Goal: Task Accomplishment & Management: Complete application form

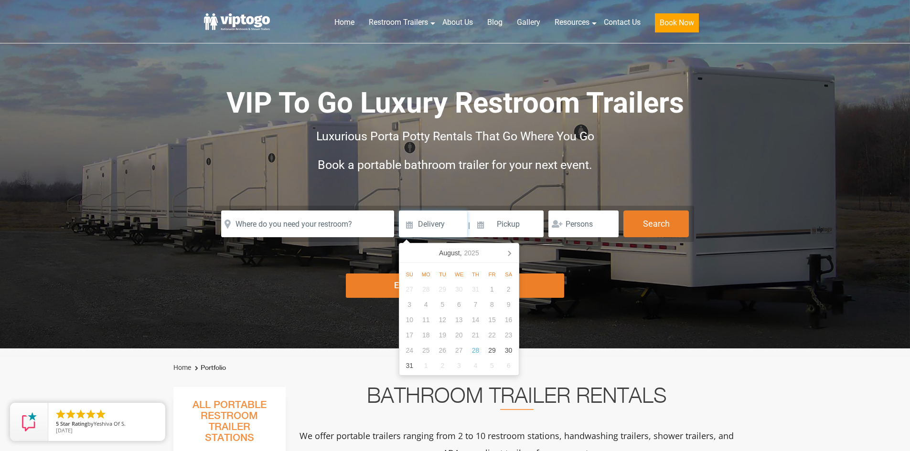
click at [433, 226] on input at bounding box center [433, 224] width 68 height 27
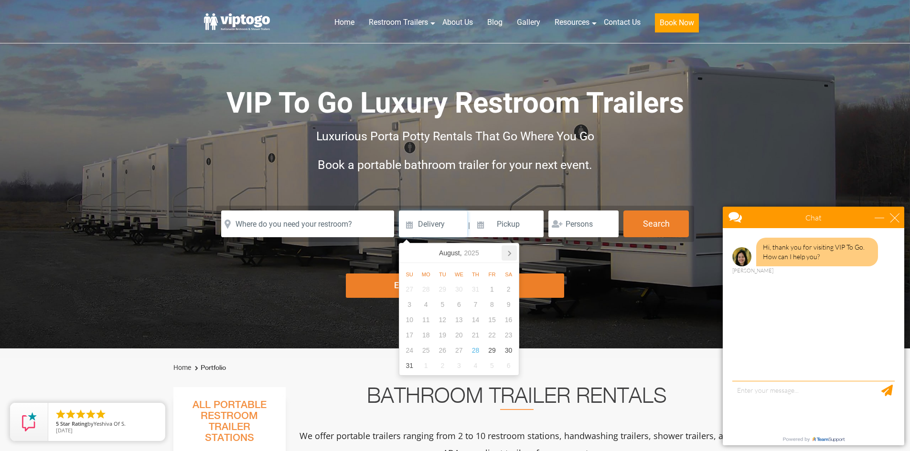
click at [510, 257] on icon at bounding box center [509, 253] width 15 height 15
click at [488, 308] on div "10" at bounding box center [492, 304] width 17 height 15
type input "10/10/2025"
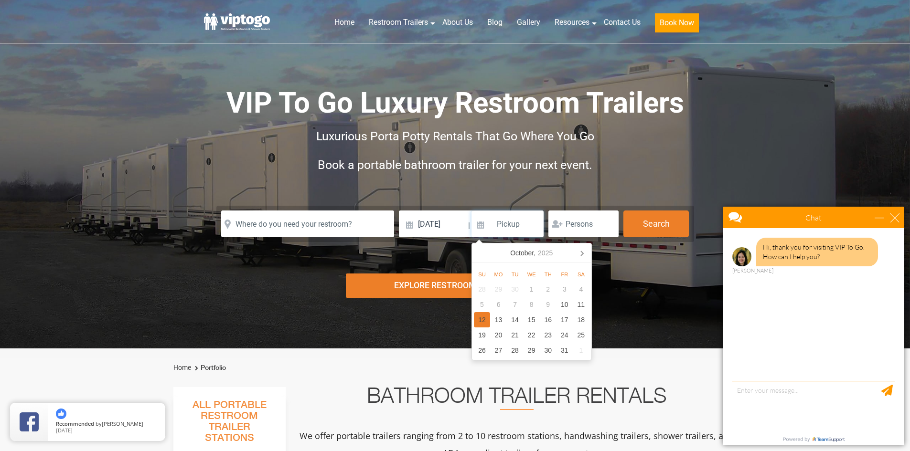
click at [488, 321] on div "12" at bounding box center [482, 319] width 17 height 15
type input "10/12/2025"
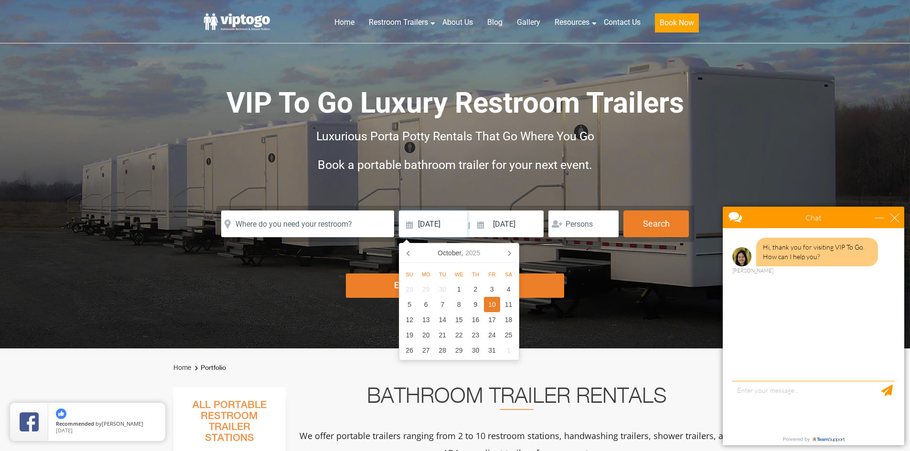
click at [428, 223] on input "10/10/2025" at bounding box center [433, 224] width 68 height 27
click at [476, 307] on div "9" at bounding box center [475, 304] width 17 height 15
type input "10/09/2025"
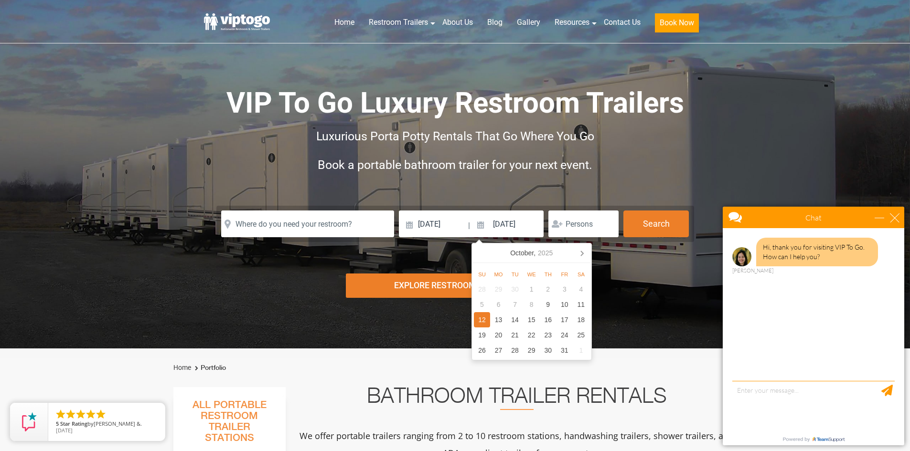
click at [484, 321] on div "12" at bounding box center [482, 319] width 17 height 15
click at [496, 230] on input at bounding box center [507, 224] width 73 height 27
click at [481, 324] on div "12" at bounding box center [482, 319] width 17 height 15
type input "10/12/2025"
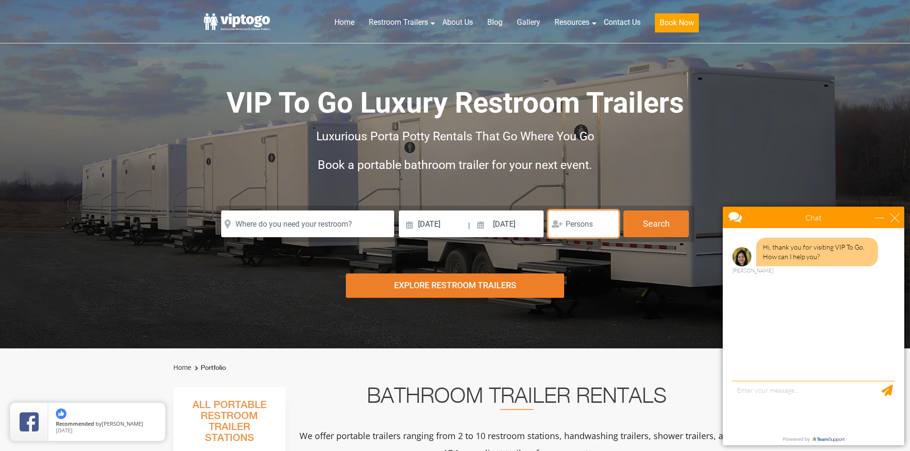
click at [589, 222] on input "number" at bounding box center [583, 224] width 70 height 27
click at [478, 291] on div "Explore Restroom Trailers" at bounding box center [455, 286] width 218 height 24
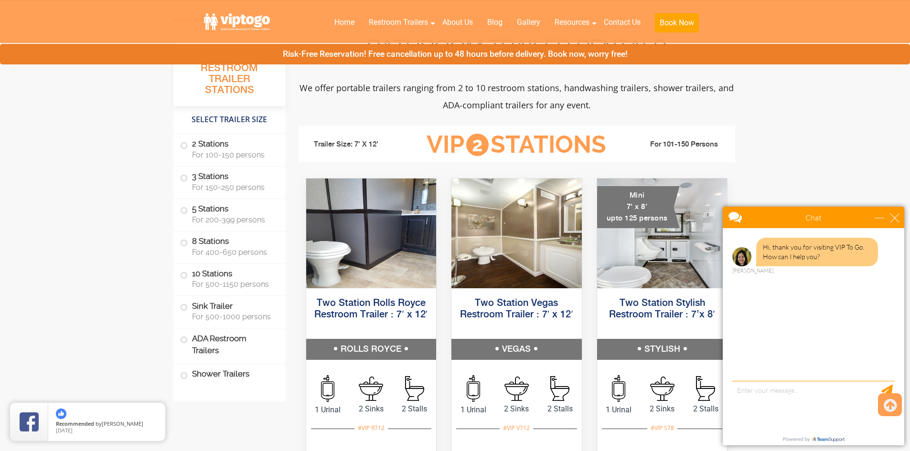
scroll to position [349, 0]
click at [891, 221] on div "close" at bounding box center [895, 218] width 10 height 10
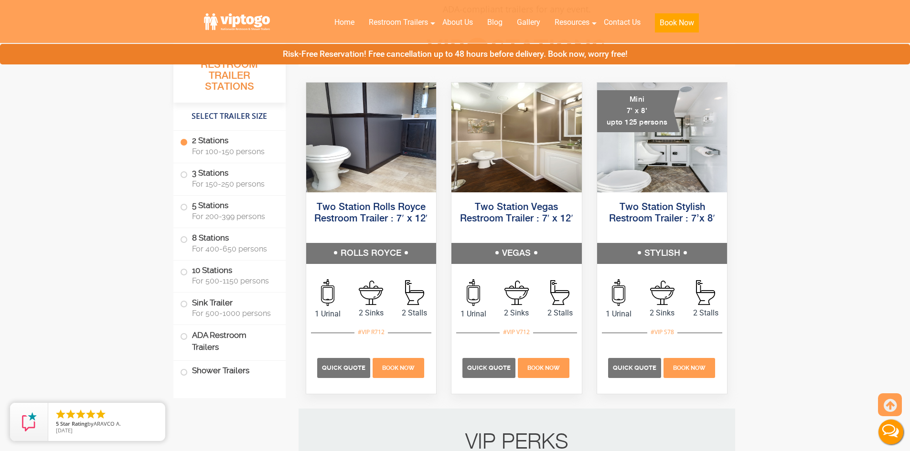
scroll to position [396, 0]
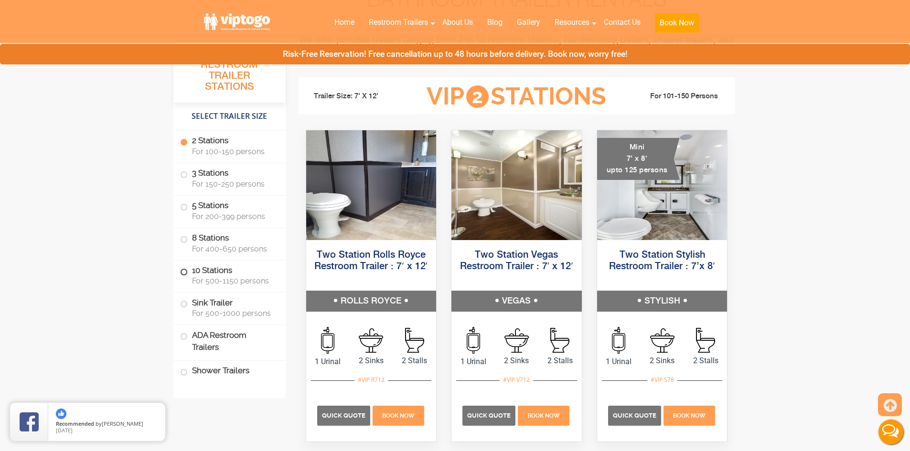
click at [193, 278] on span "For 500-1150 persons" at bounding box center [233, 281] width 82 height 9
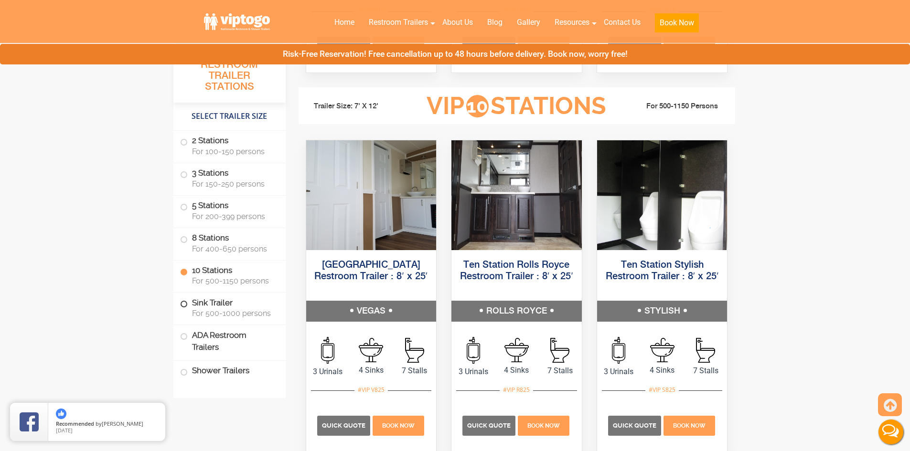
scroll to position [2204, 0]
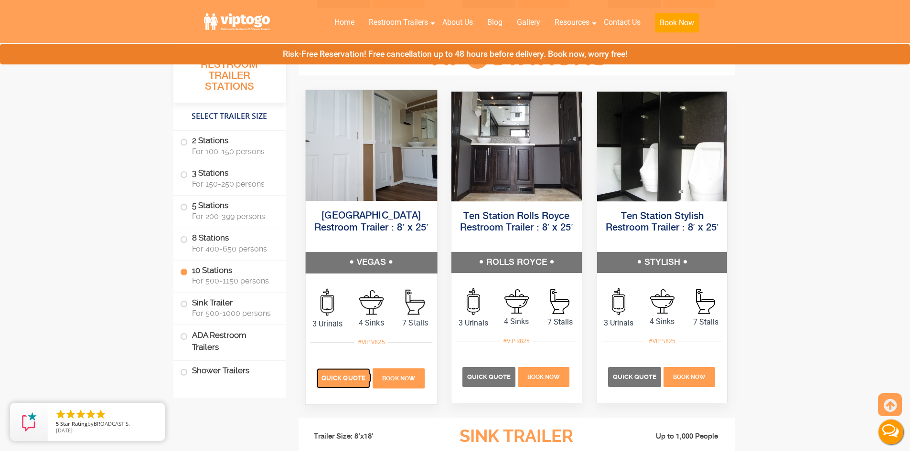
click at [353, 378] on span "Quick Quote" at bounding box center [343, 377] width 44 height 7
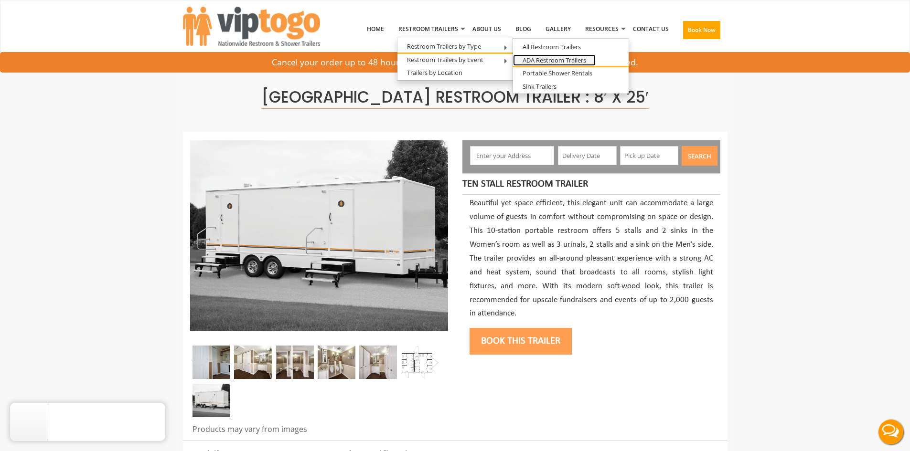
click at [590, 61] on link "ADA Restroom Trailers" at bounding box center [554, 60] width 83 height 12
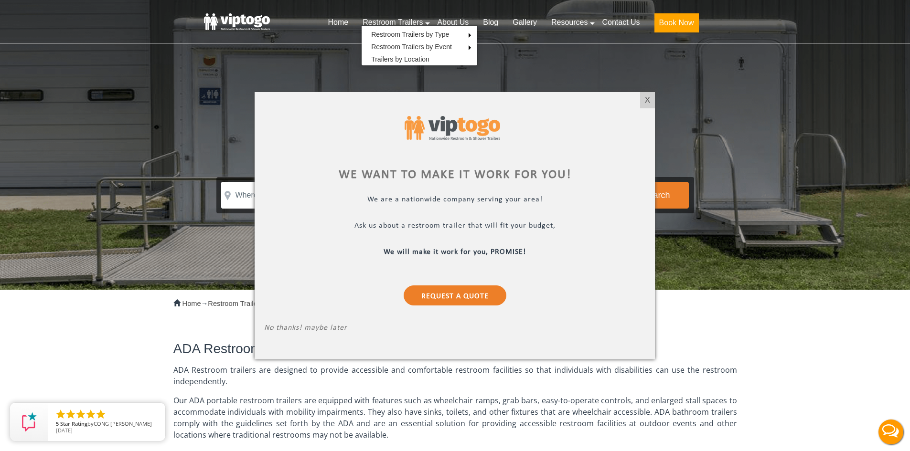
drag, startPoint x: 623, startPoint y: 23, endPoint x: 618, endPoint y: 21, distance: 6.0
click at [623, 23] on div at bounding box center [455, 225] width 910 height 451
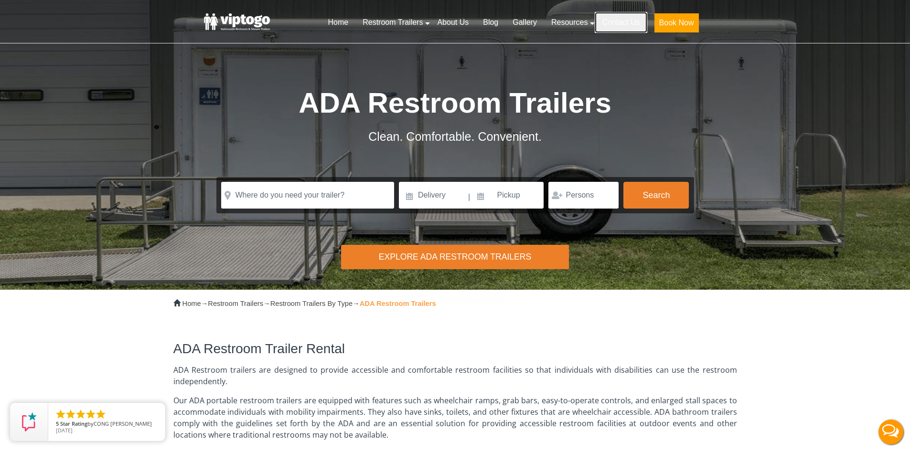
click at [618, 22] on link "Contact Us" at bounding box center [621, 22] width 52 height 21
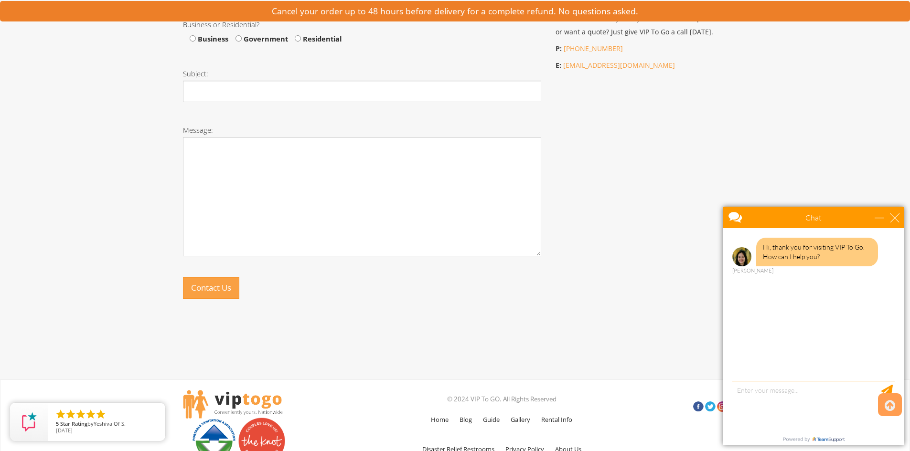
scroll to position [580, 0]
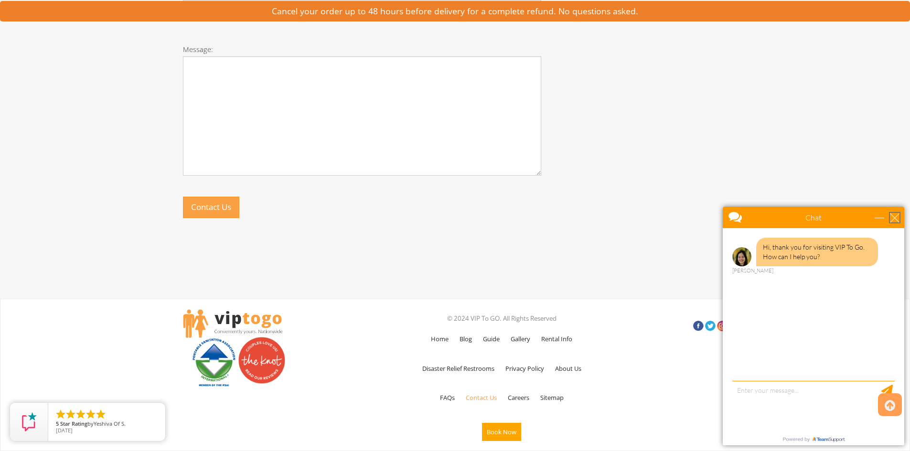
click at [898, 219] on div "close" at bounding box center [895, 218] width 10 height 10
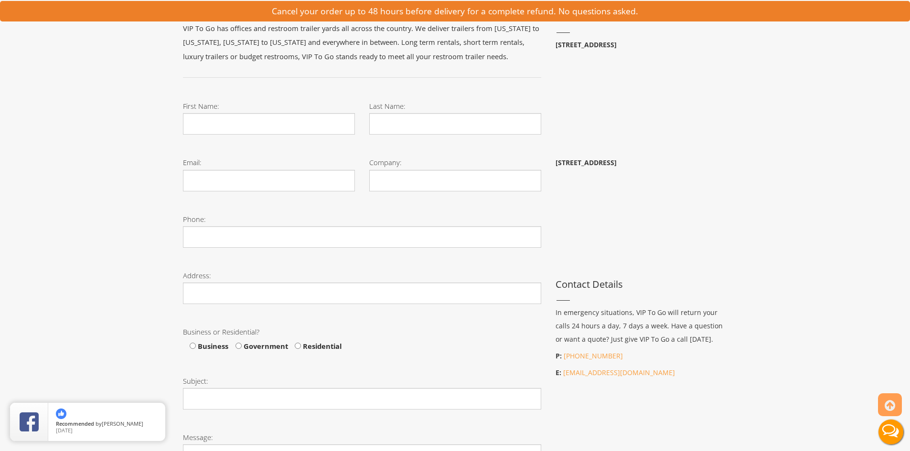
scroll to position [191, 0]
click at [243, 127] on input "First Name:" at bounding box center [269, 124] width 172 height 21
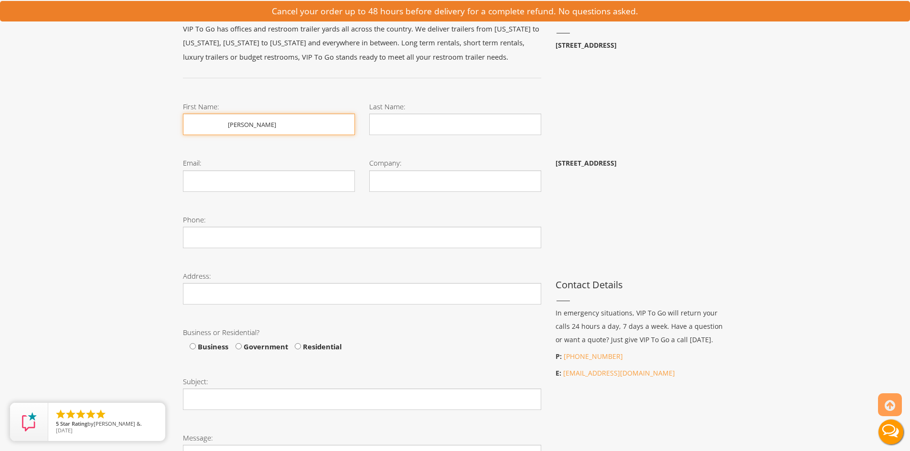
type input "Ahmed"
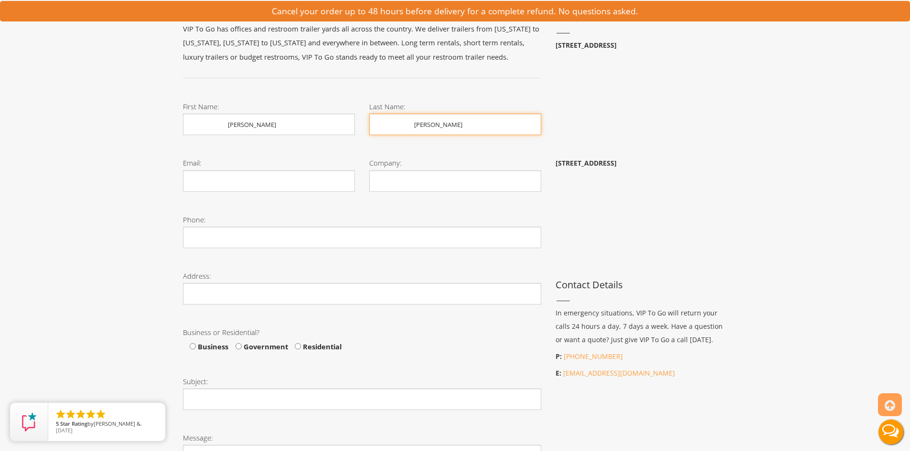
type input "Malik"
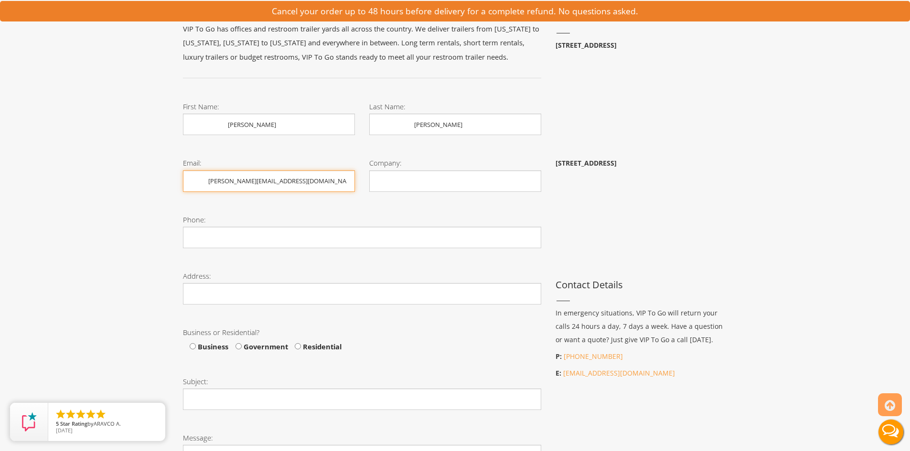
type input "ahmed.malik@mkausa.org"
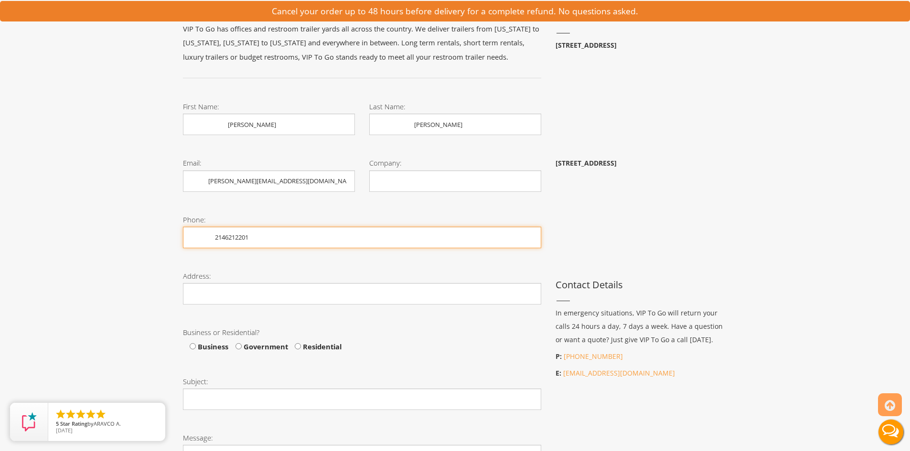
type input "2146212201"
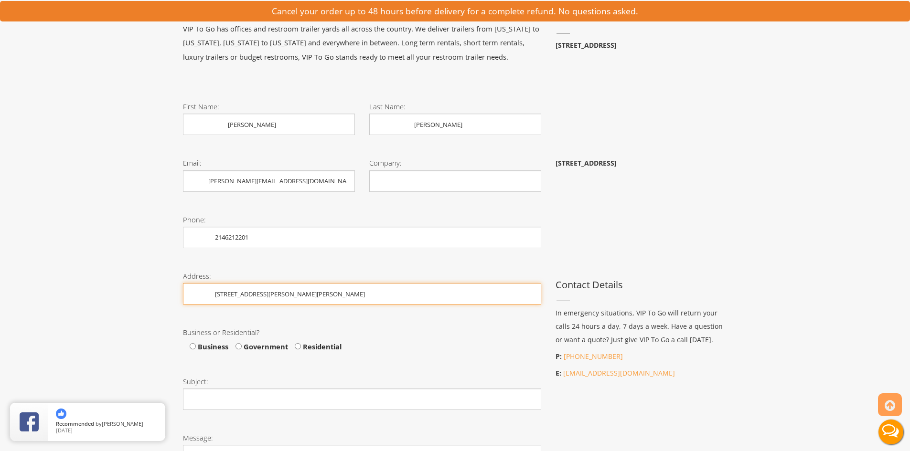
type input "51 Harding Hwy Elmer NJ"
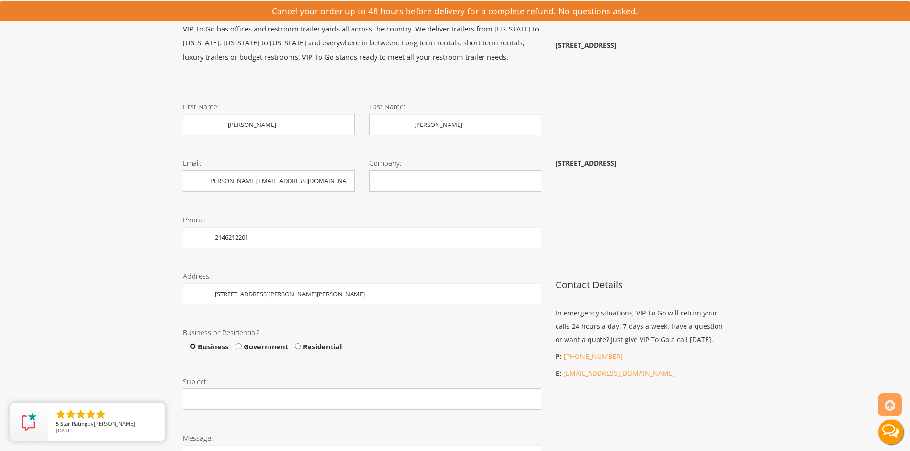
click at [195, 343] on input "Business" at bounding box center [193, 346] width 6 height 6
radio input "true"
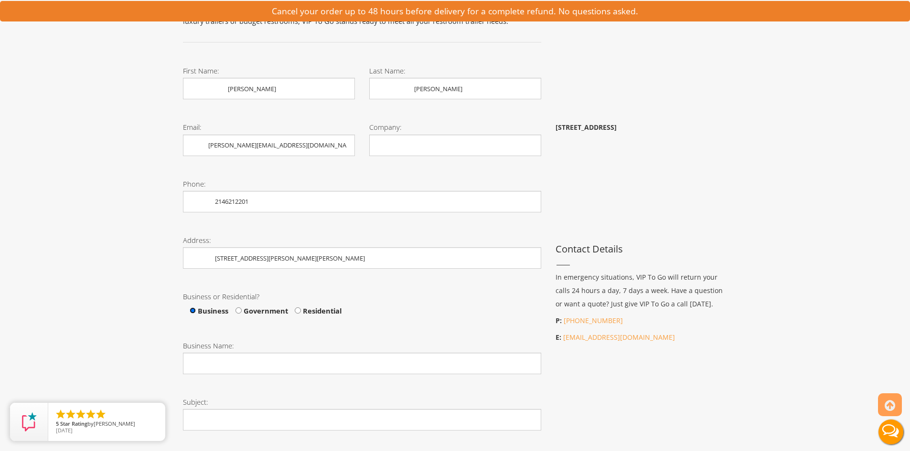
scroll to position [334, 0]
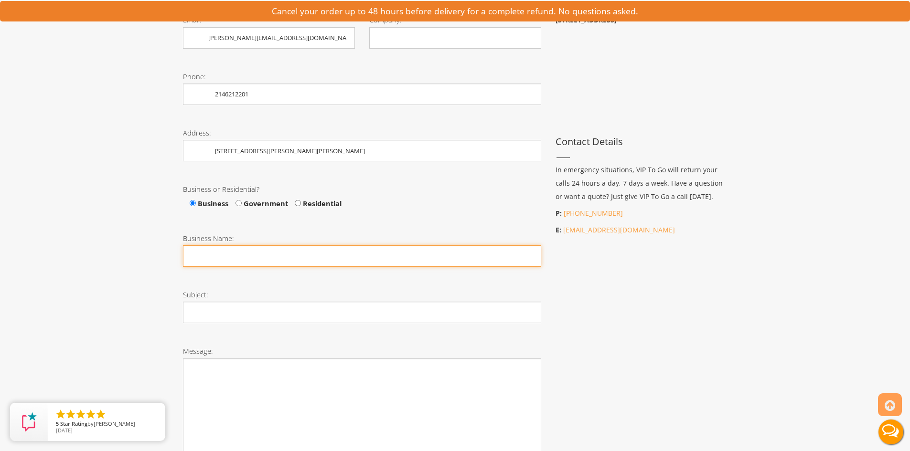
click at [230, 251] on input "Business Name:" at bounding box center [362, 256] width 358 height 21
type input "Ahmadiyya Muslim Community"
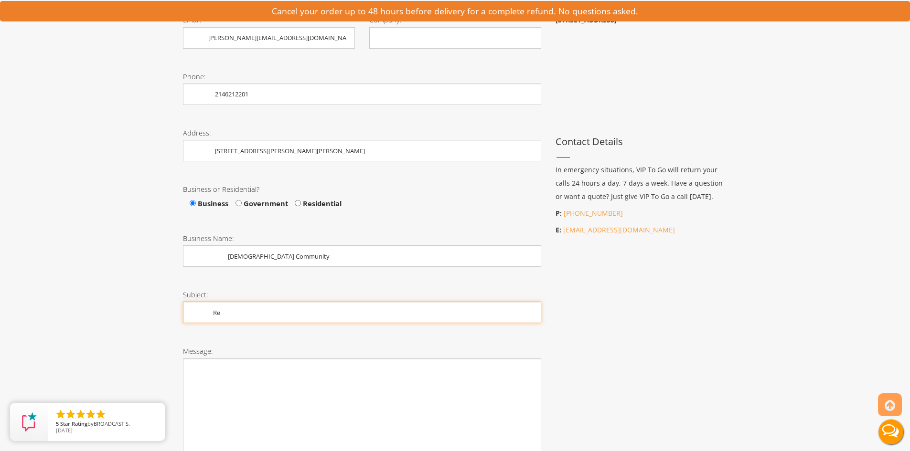
type input "R"
type input "Bathroom and Shower Trailers"
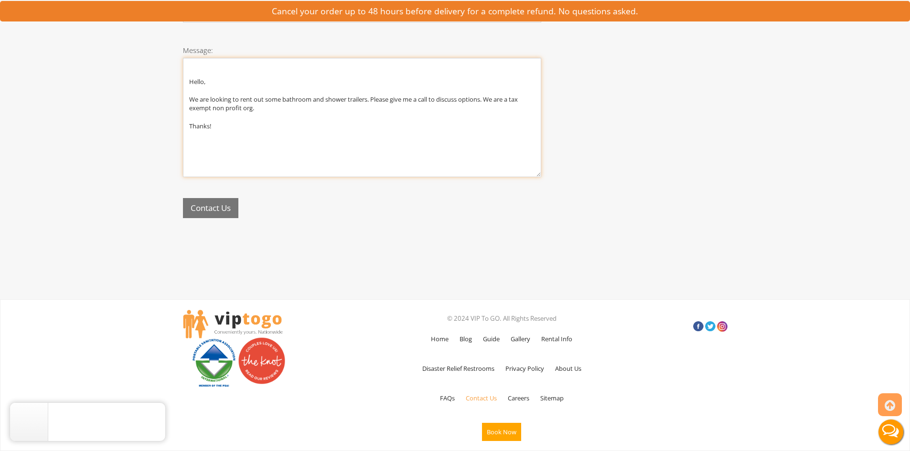
type textarea "Hello, We are looking to rent out some bathroom and shower trailers. Please giv…"
click at [209, 217] on button "Contact Us" at bounding box center [210, 208] width 55 height 21
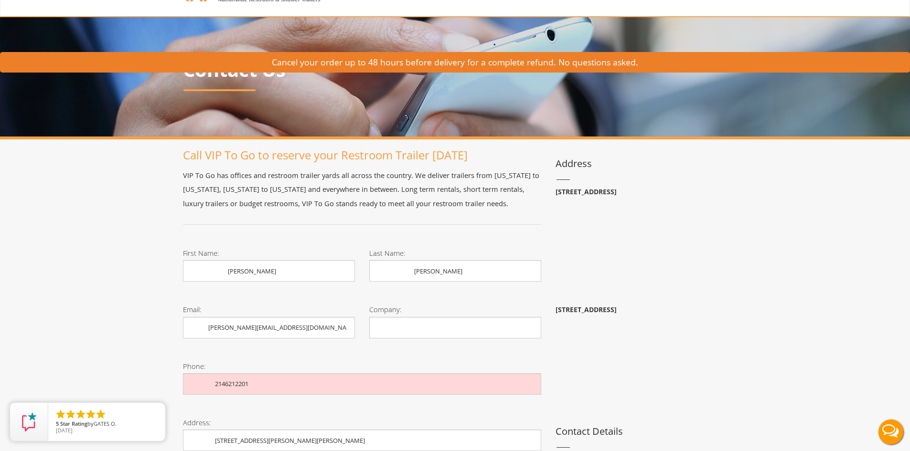
scroll to position [0, 0]
